Goal: Task Accomplishment & Management: Complete application form

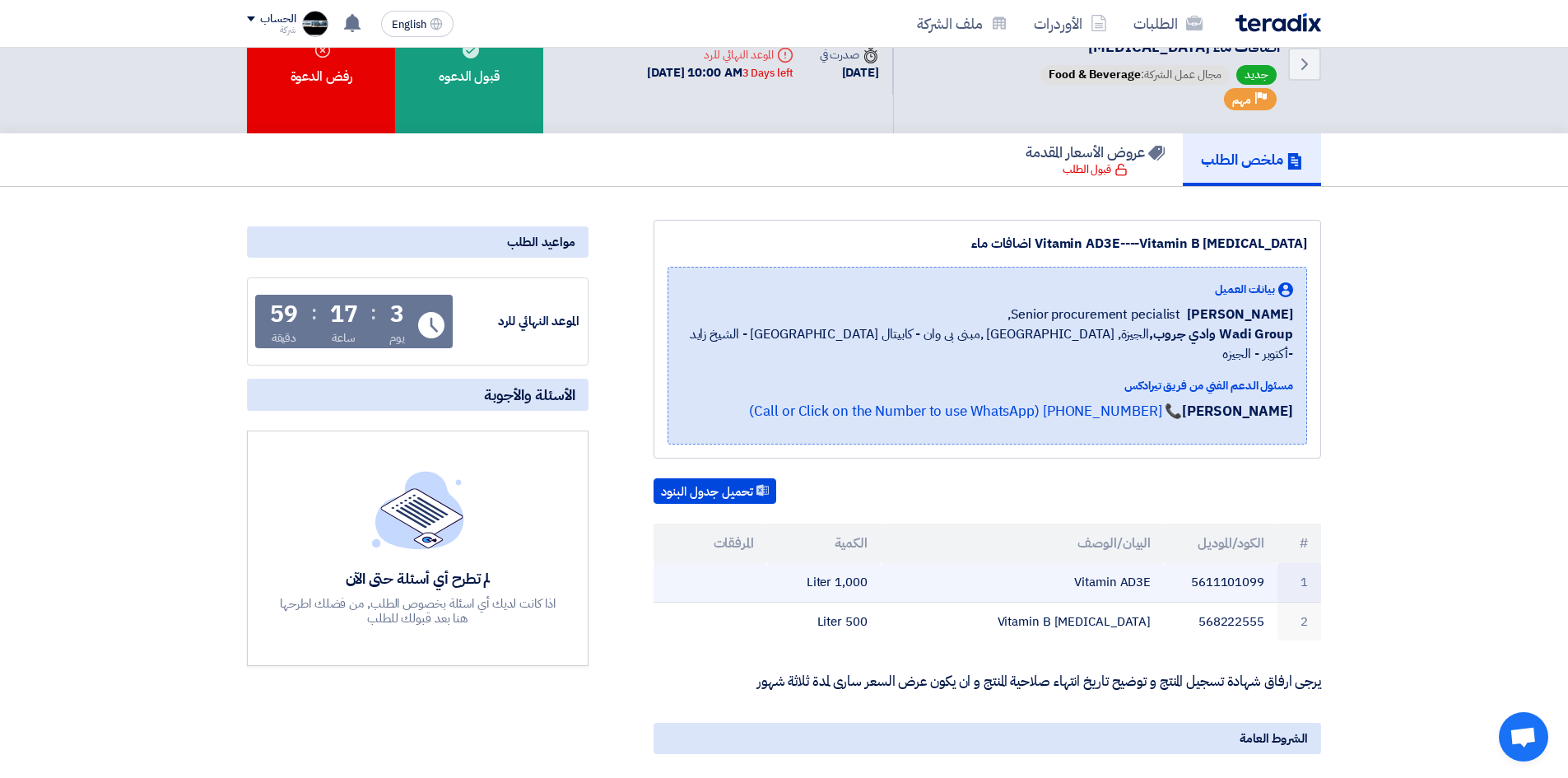
scroll to position [82, 0]
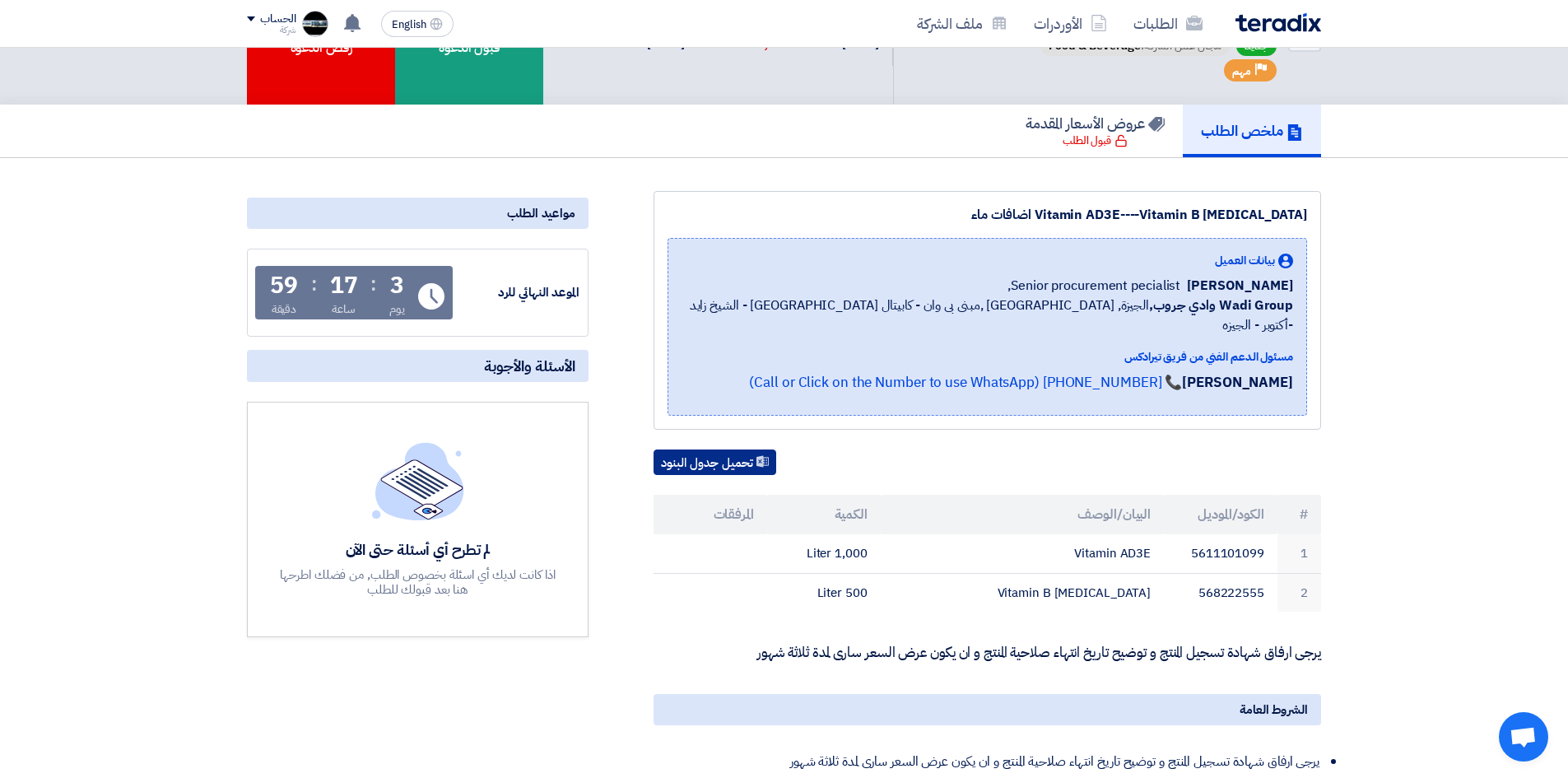
click at [722, 453] on button "تحميل جدول البنود" at bounding box center [715, 462] width 123 height 26
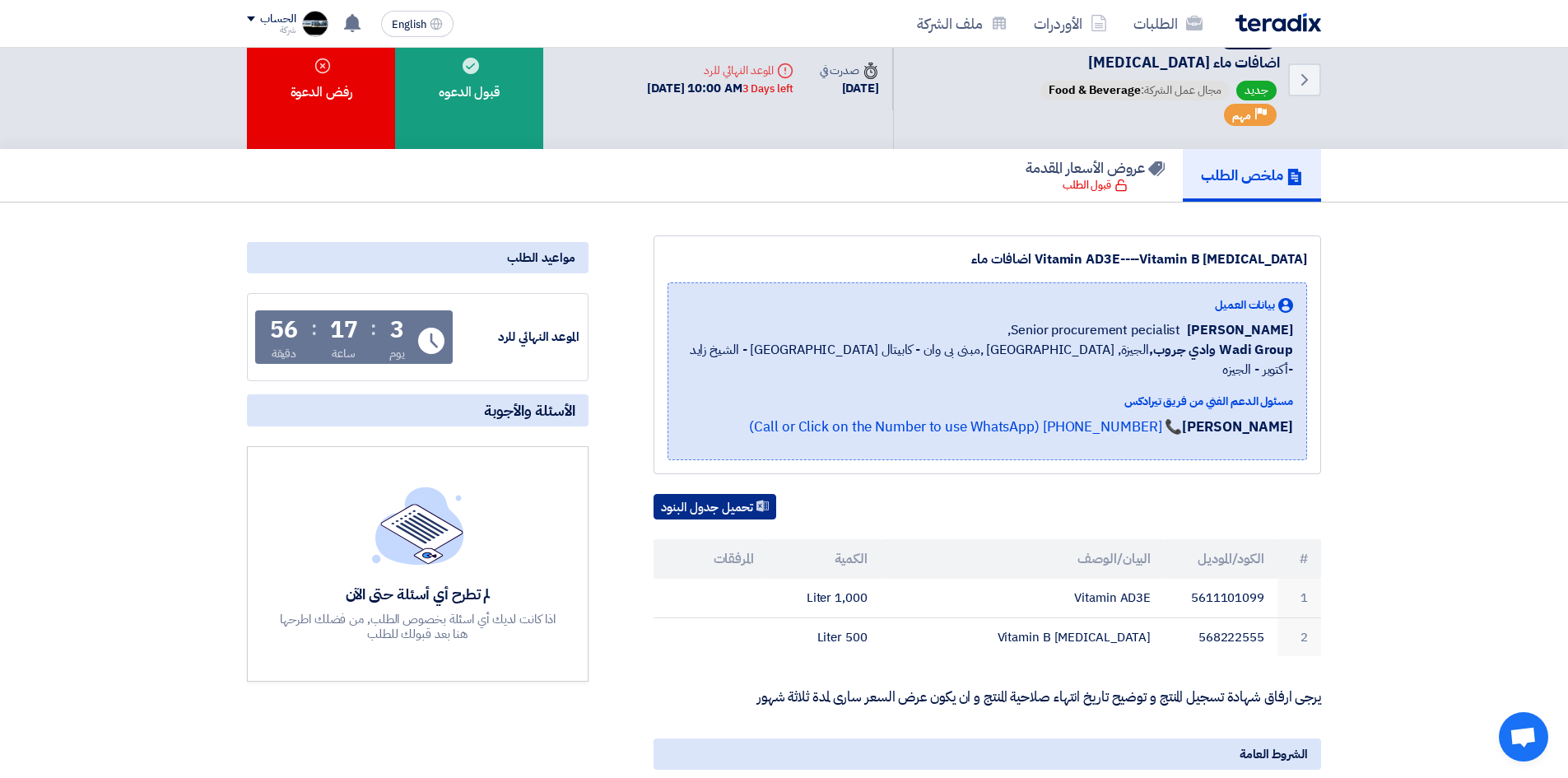
scroll to position [0, 0]
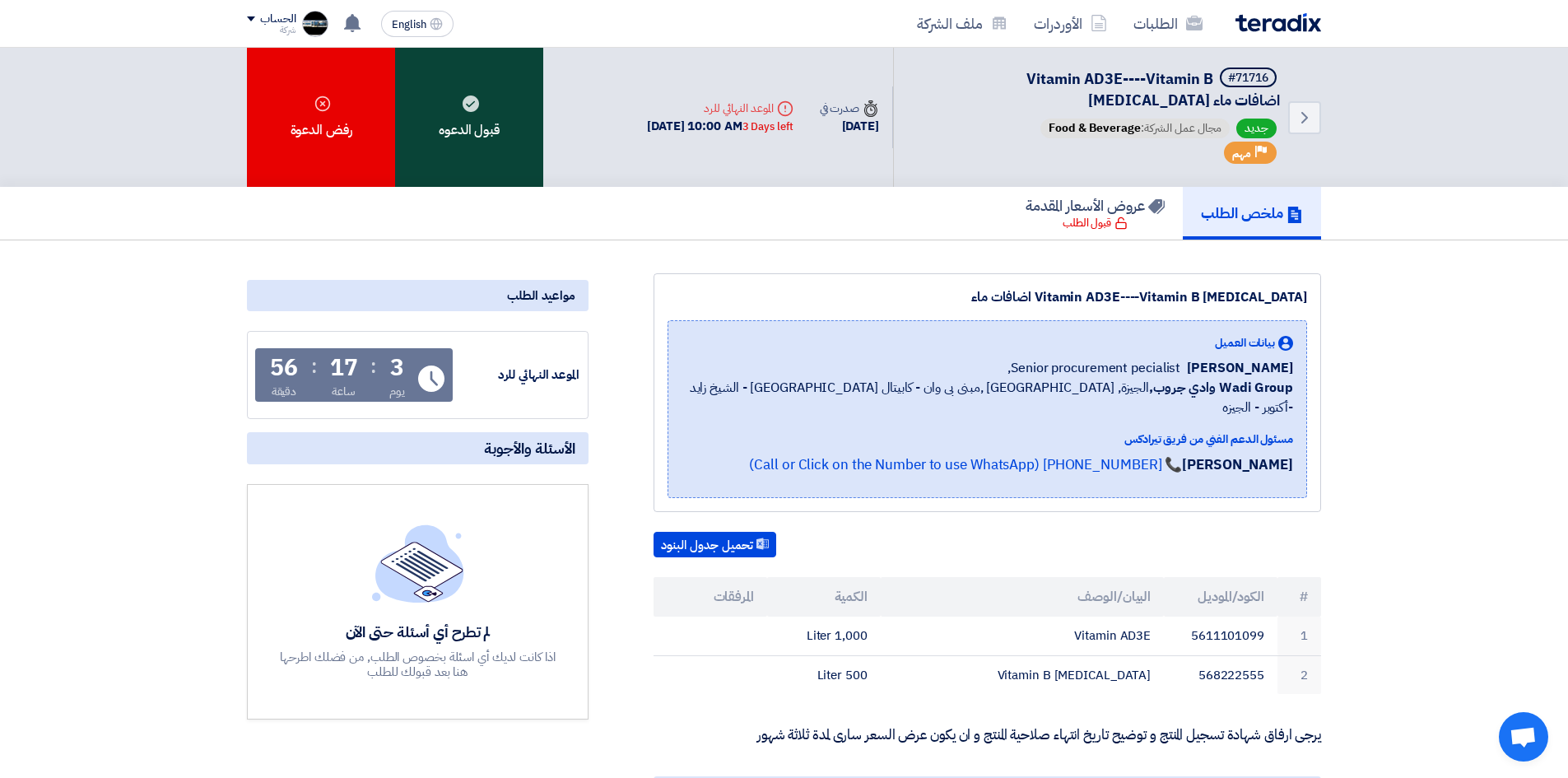
click at [496, 130] on div "قبول الدعوه" at bounding box center [470, 117] width 148 height 139
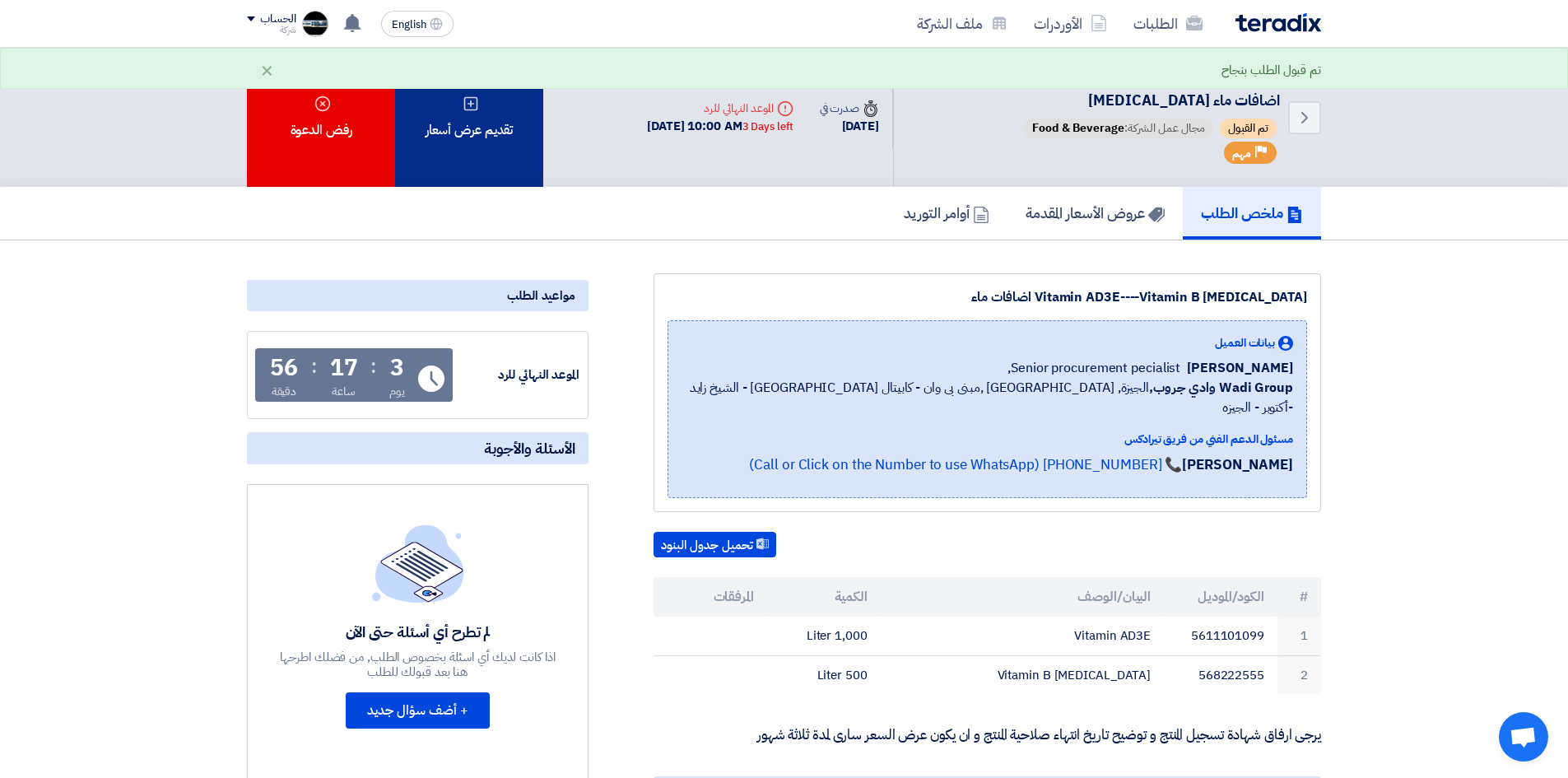
click at [494, 144] on div "تقديم عرض أسعار" at bounding box center [470, 117] width 148 height 139
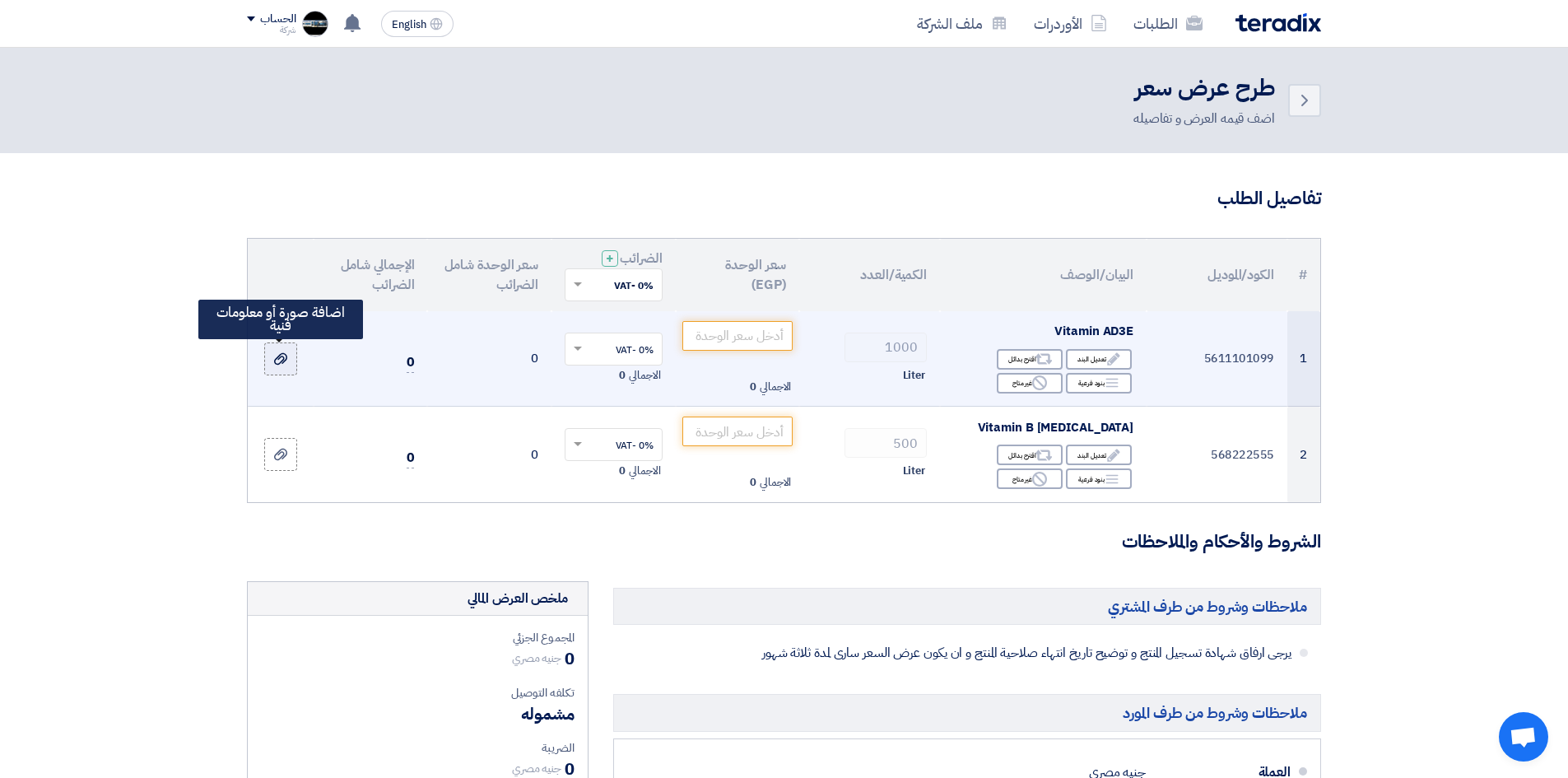
click at [289, 364] on div at bounding box center [280, 357] width 17 height 19
click at [0, 0] on input "file" at bounding box center [0, 0] width 0 height 0
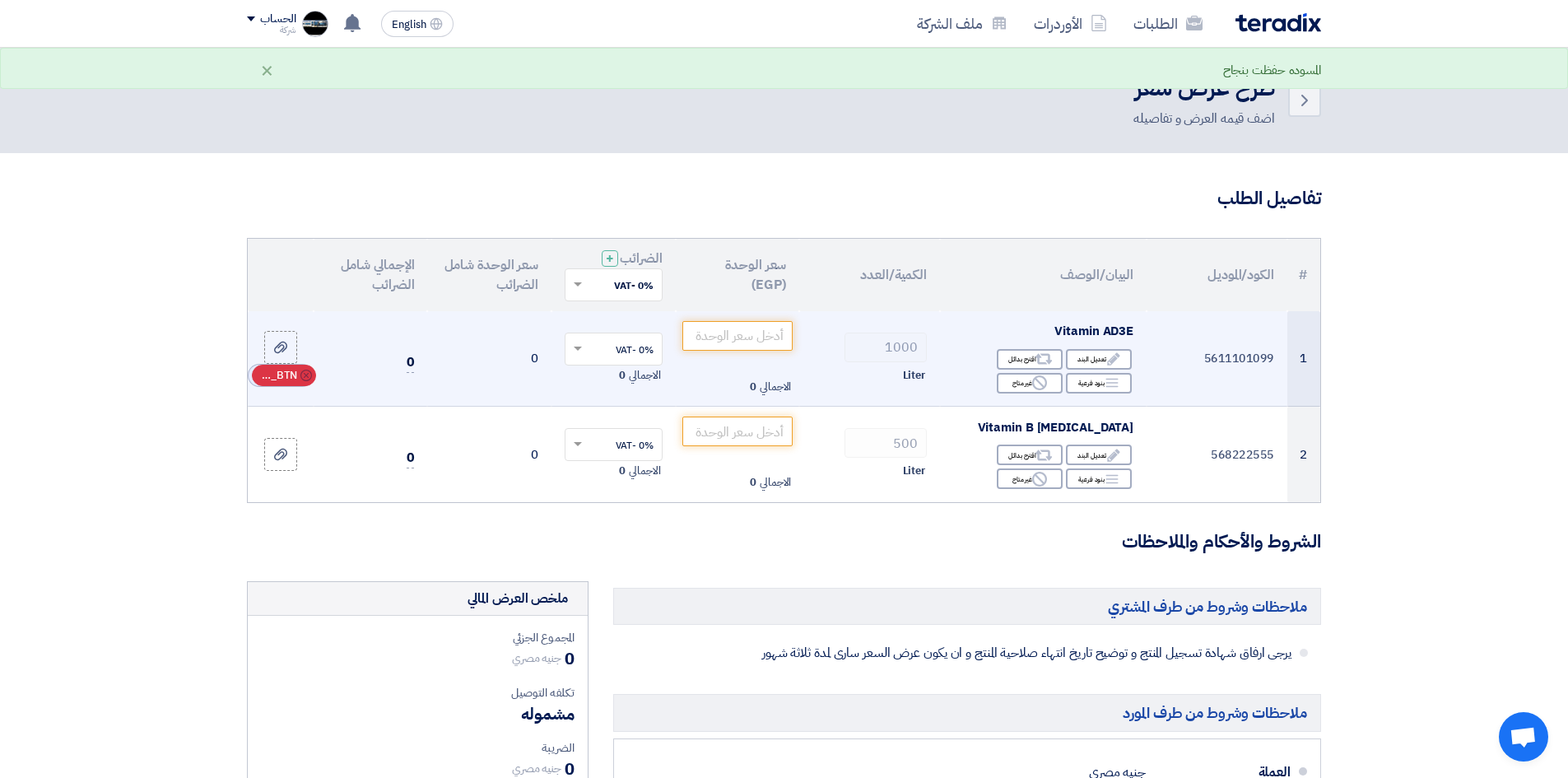
click at [307, 370] on icon "Cancel" at bounding box center [307, 376] width 12 height 12
click at [271, 362] on label at bounding box center [281, 359] width 33 height 33
click at [0, 0] on input "file" at bounding box center [0, 0] width 0 height 0
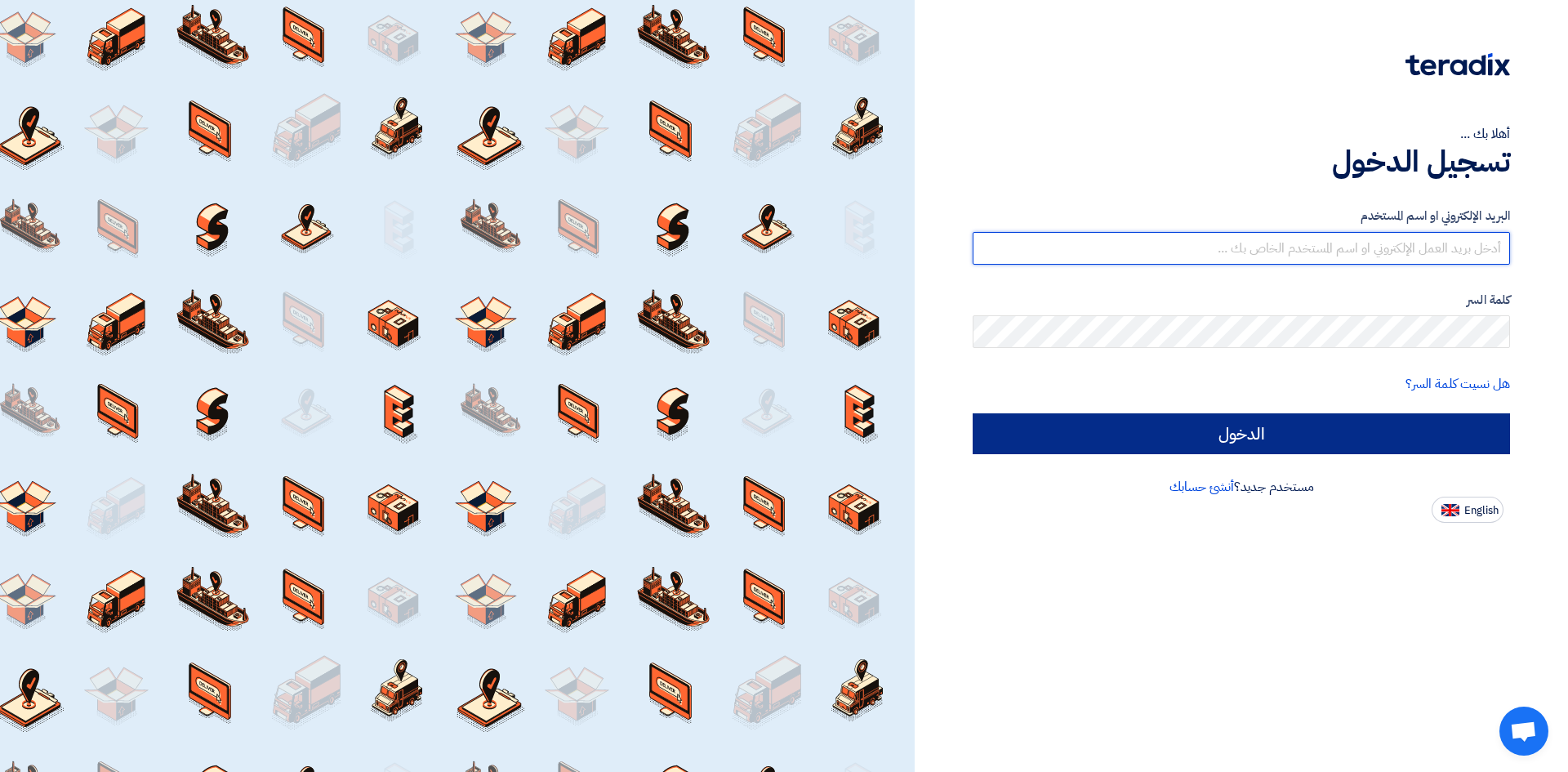
type input "[EMAIL_ADDRESS][DOMAIN_NAME]"
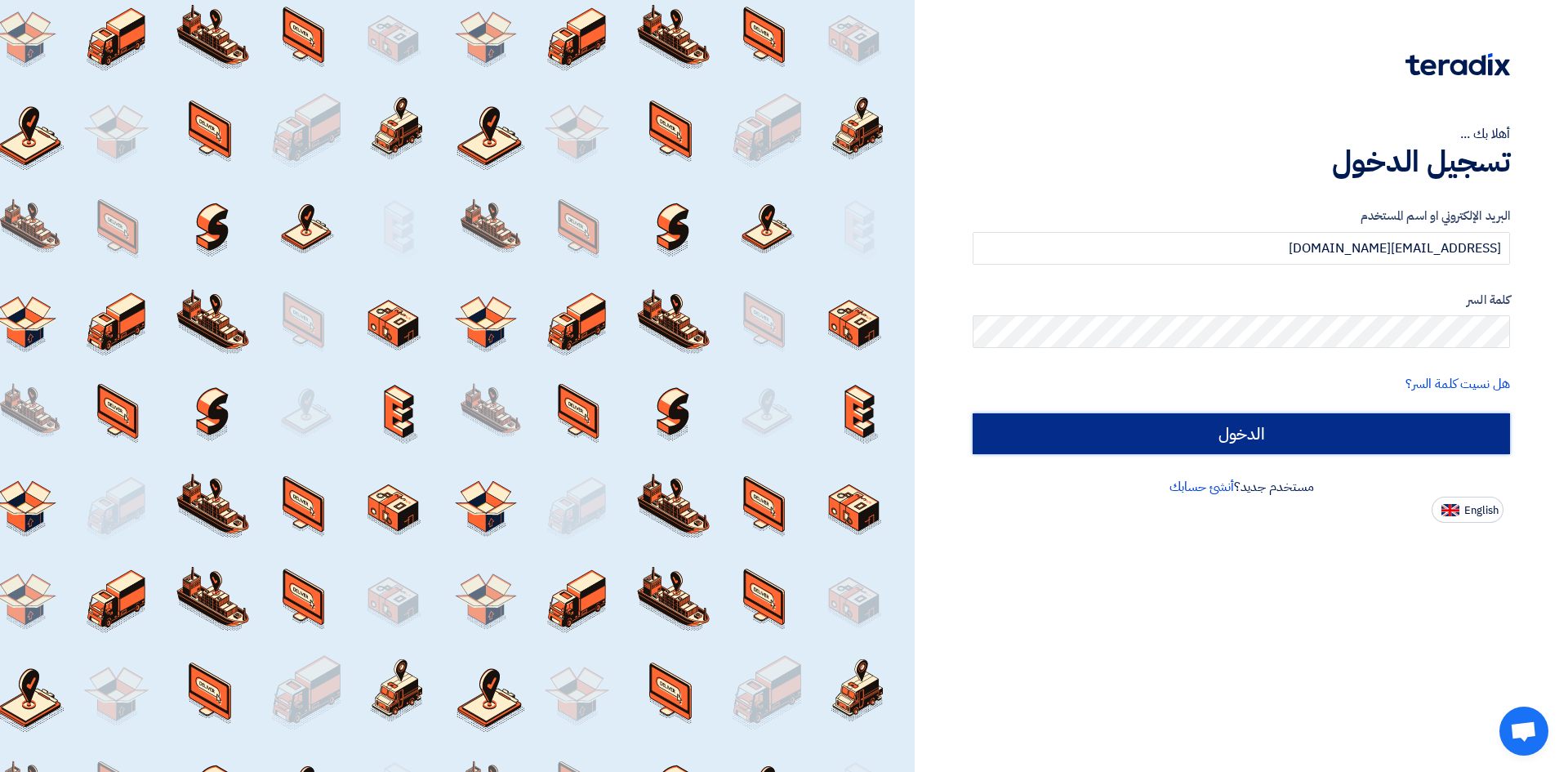
click at [1296, 425] on input "الدخول" at bounding box center [1241, 434] width 538 height 41
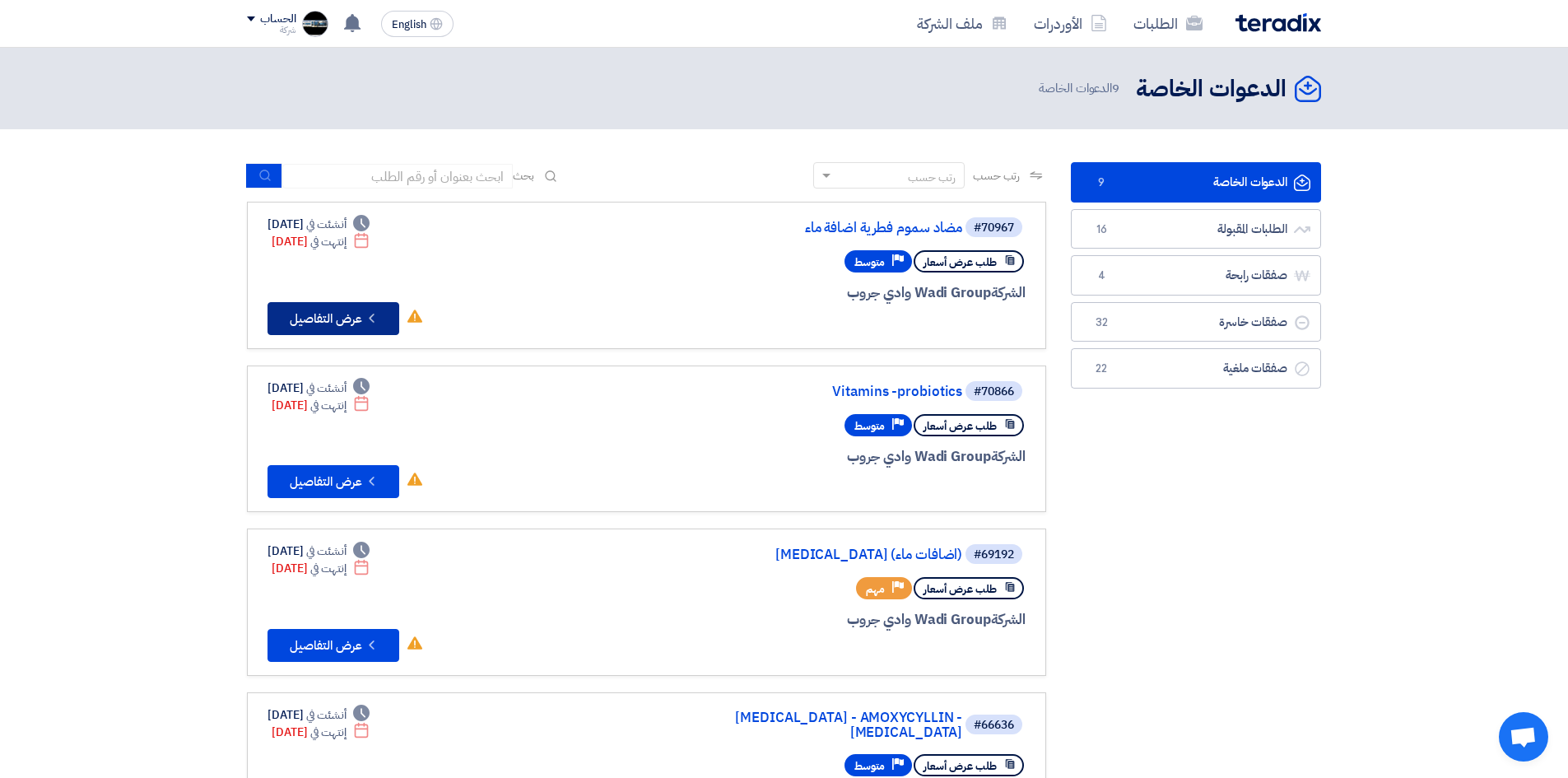
click at [338, 311] on button "Check details عرض التفاصيل" at bounding box center [333, 318] width 132 height 33
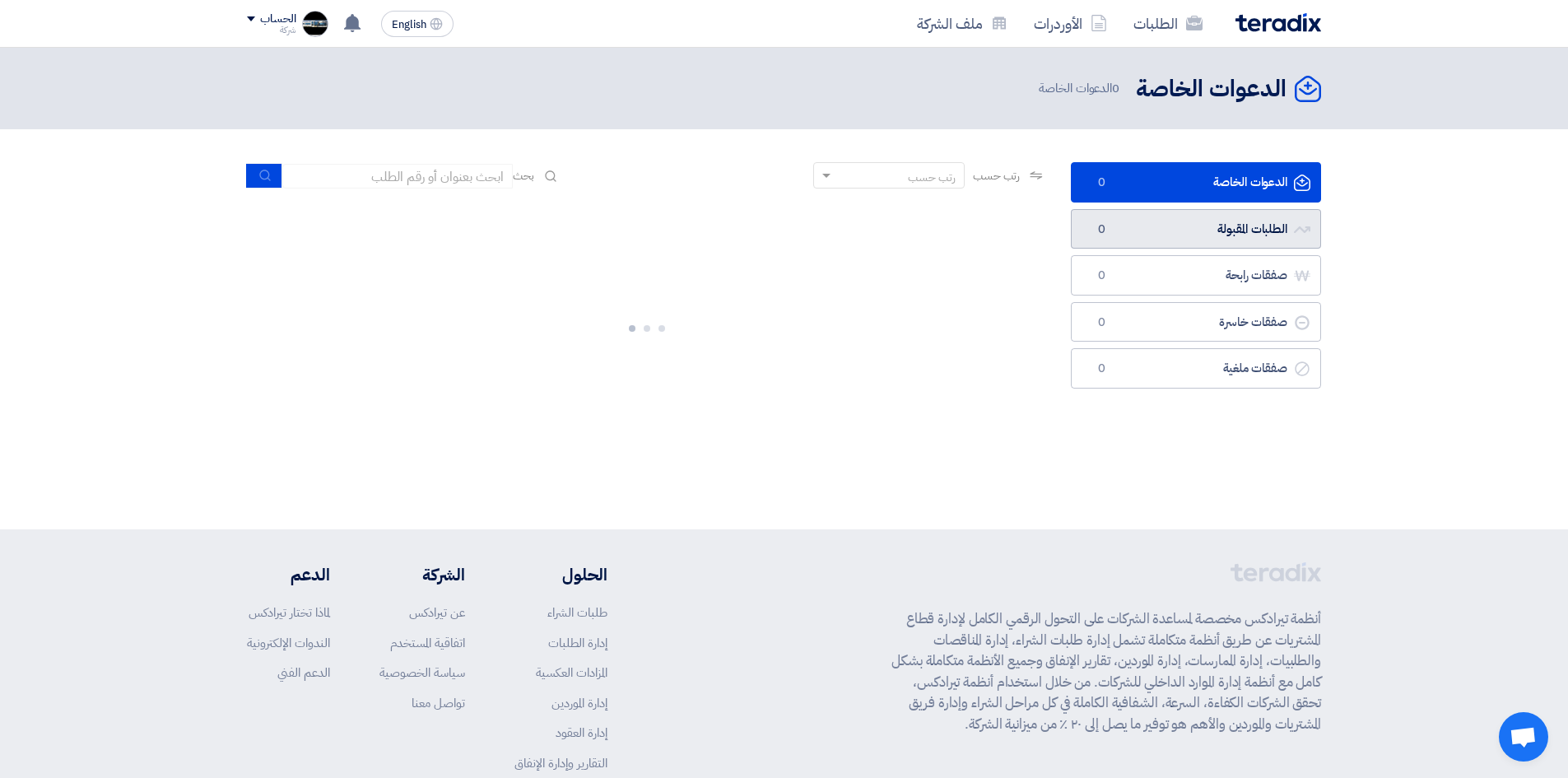
click at [1222, 222] on link "الطلبات المقبولة الطلبات المقبولة 0" at bounding box center [1196, 228] width 250 height 40
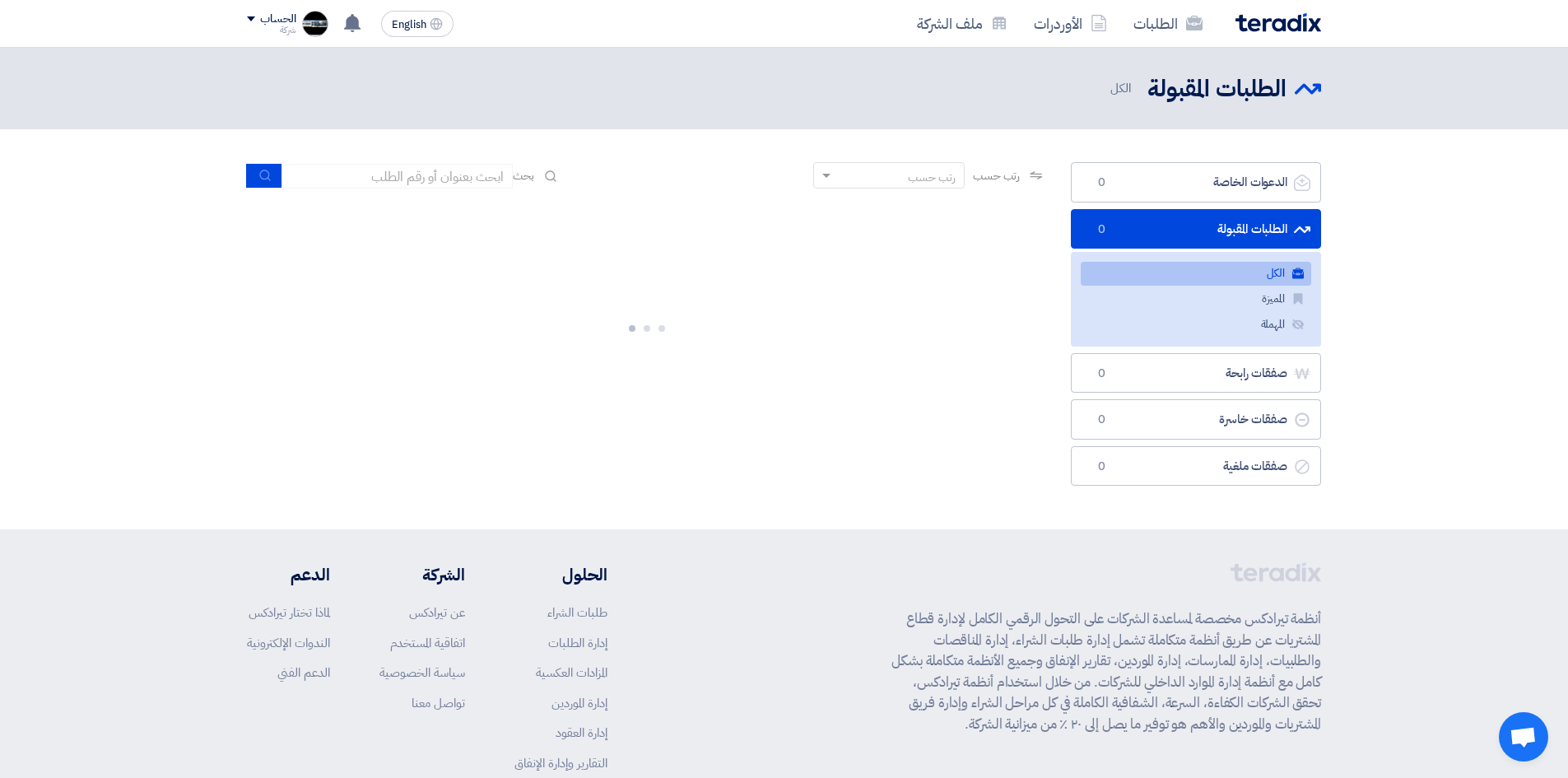
click at [1226, 225] on link "الطلبات المقبولة الطلبات المقبولة 0" at bounding box center [1196, 228] width 250 height 40
click at [1224, 187] on link "الدعوات الخاصة الدعوات الخاصة 0" at bounding box center [1196, 182] width 250 height 40
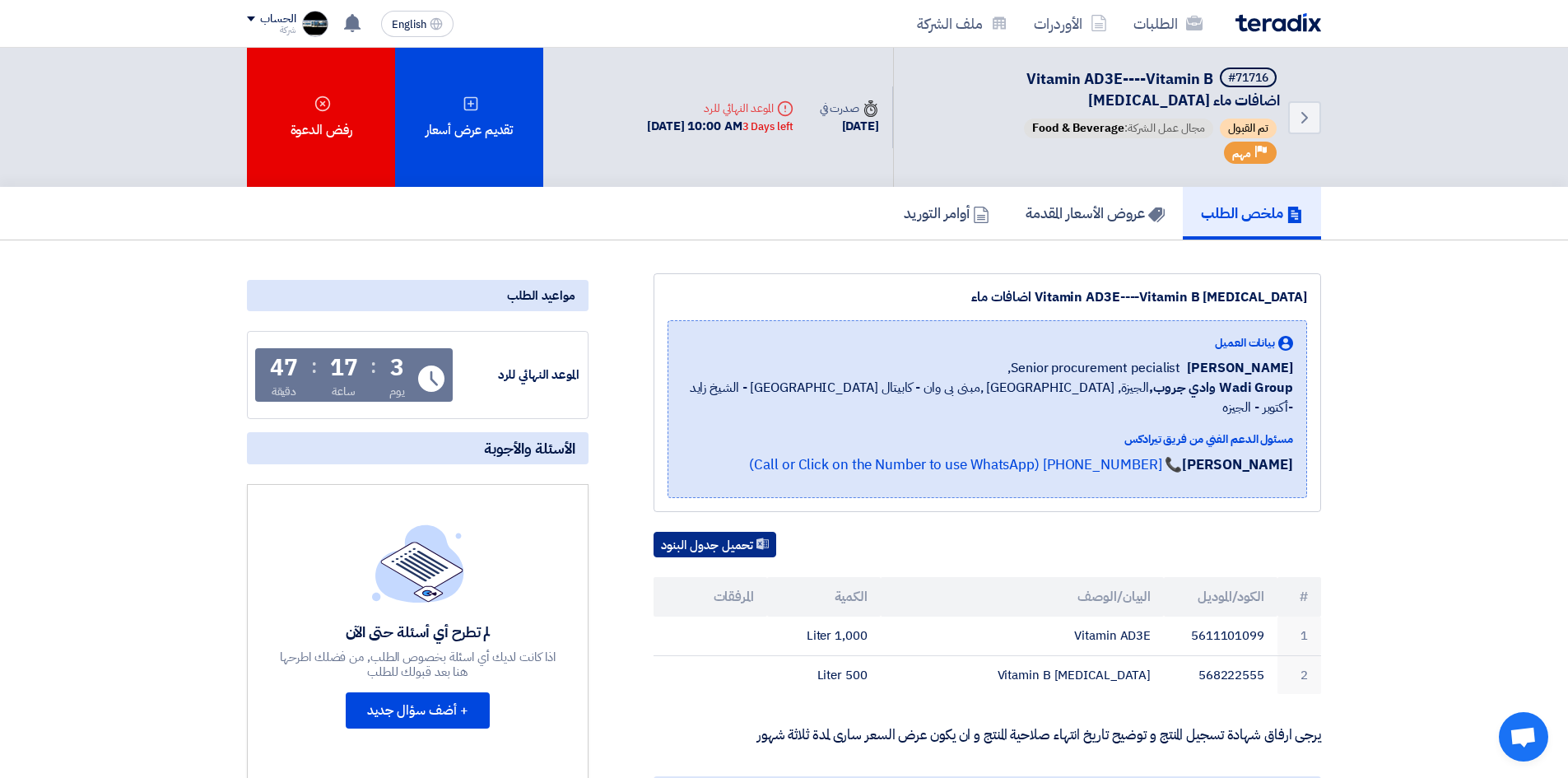
click at [721, 532] on button "تحميل جدول البنود" at bounding box center [715, 545] width 123 height 26
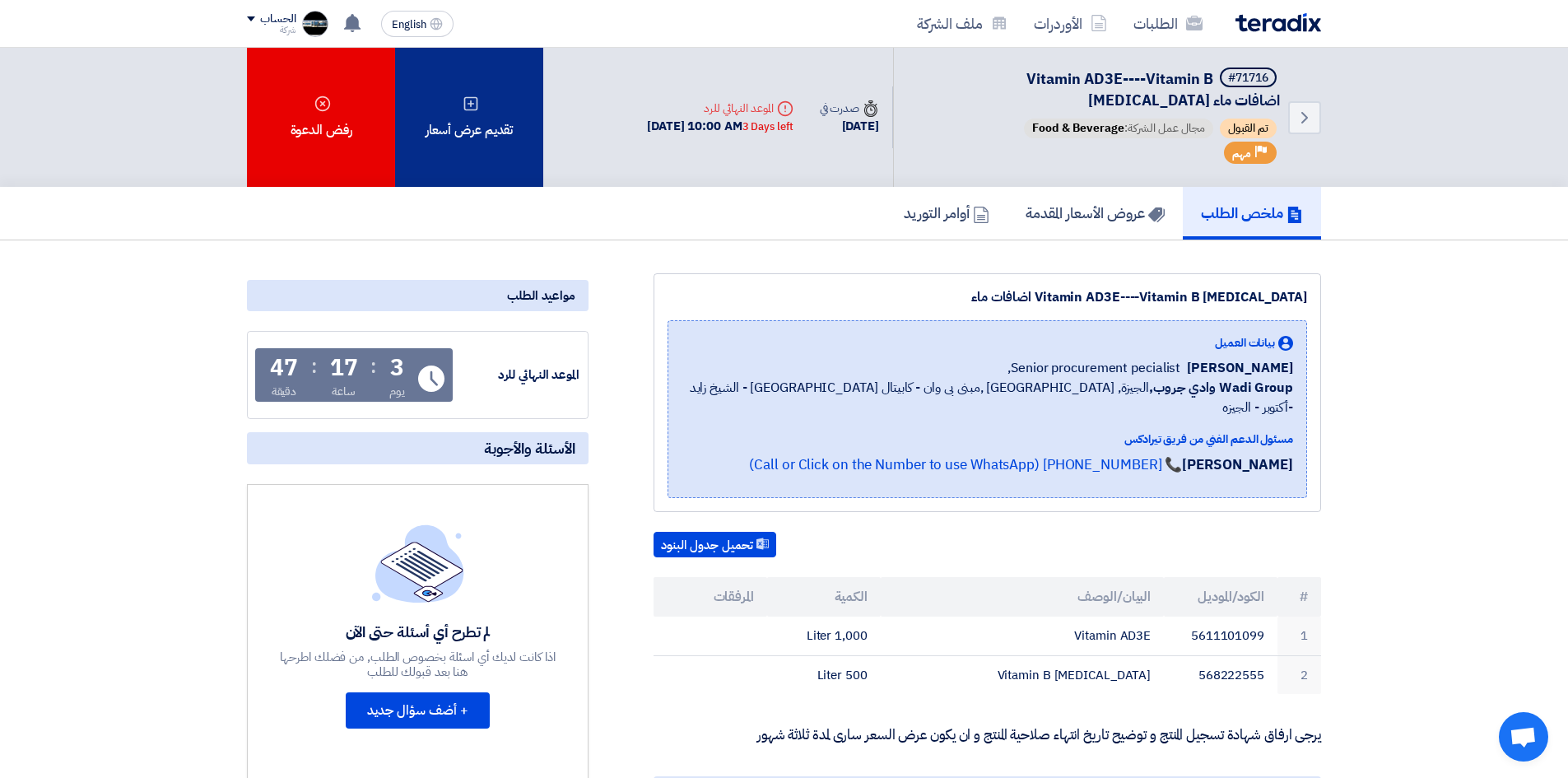
click at [465, 143] on div "تقديم عرض أسعار" at bounding box center [470, 117] width 148 height 139
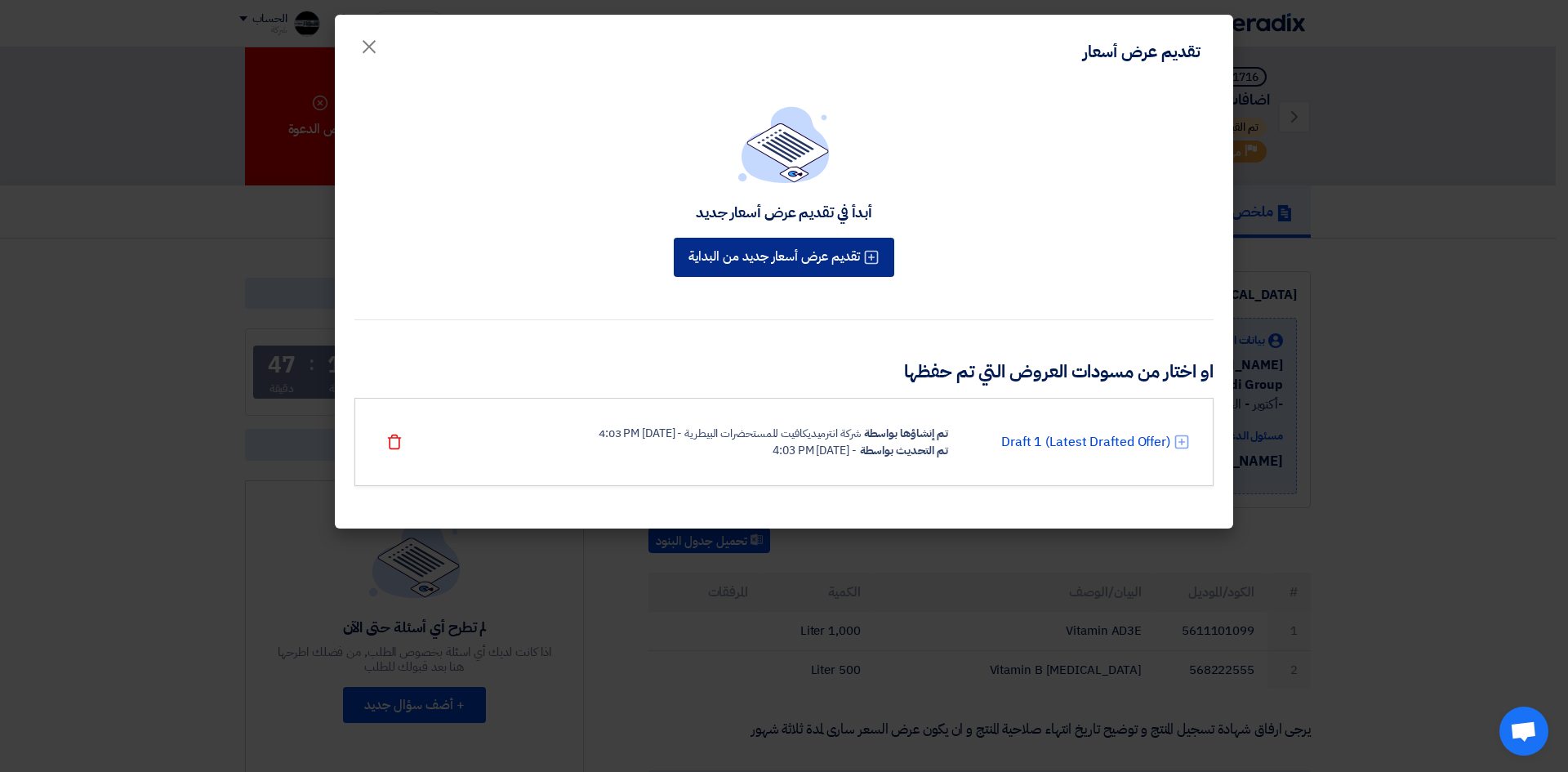
click at [799, 254] on button "تقديم عرض أسعار جديد من البداية" at bounding box center [784, 257] width 221 height 39
